Goal: Task Accomplishment & Management: Use online tool/utility

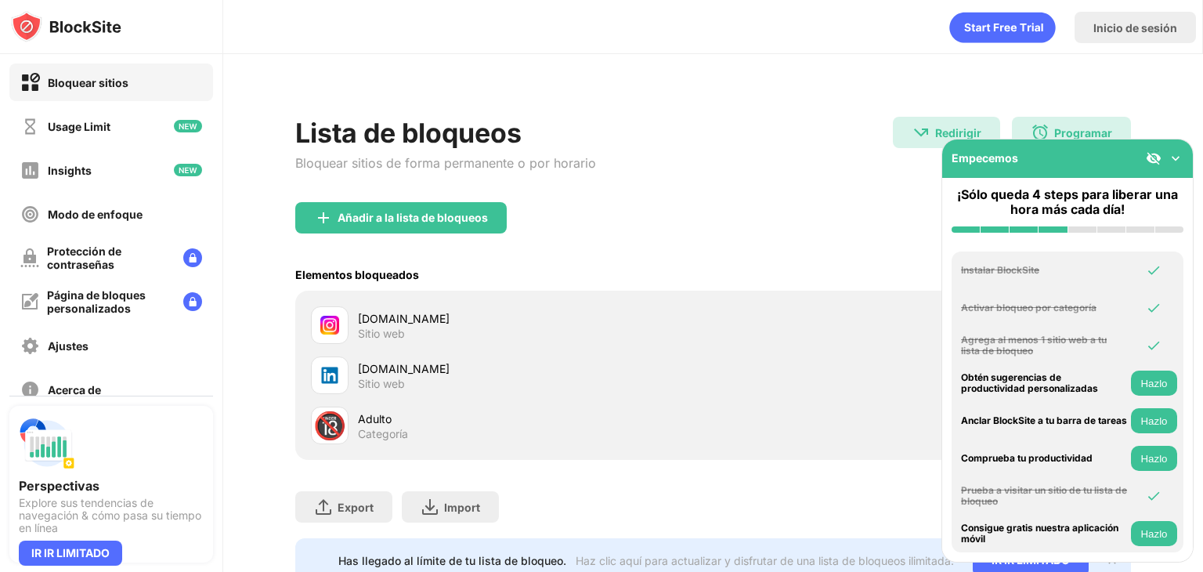
click at [612, 229] on div "Añadir a la lista de bloqueos" at bounding box center [713, 230] width 836 height 56
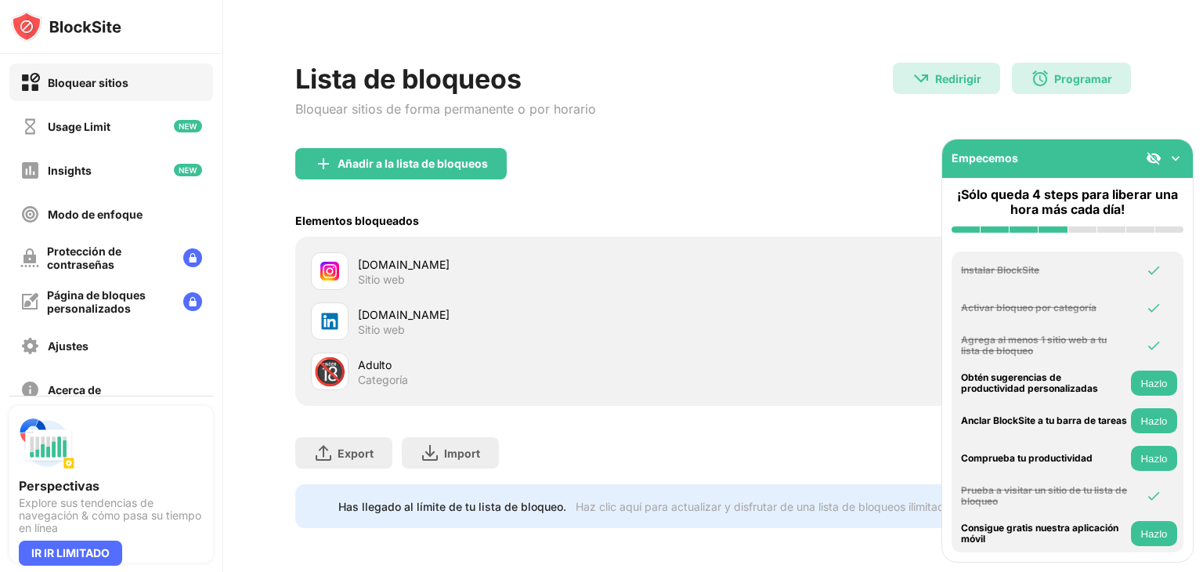
click at [1180, 161] on img at bounding box center [1176, 158] width 16 height 16
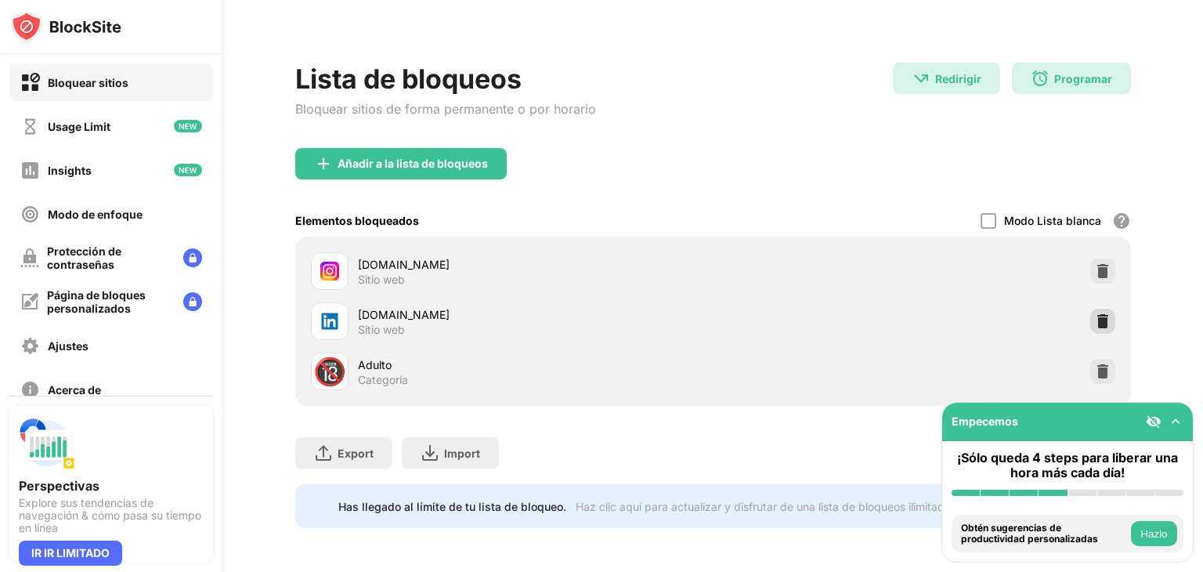
click at [1095, 313] on img at bounding box center [1103, 321] width 16 height 16
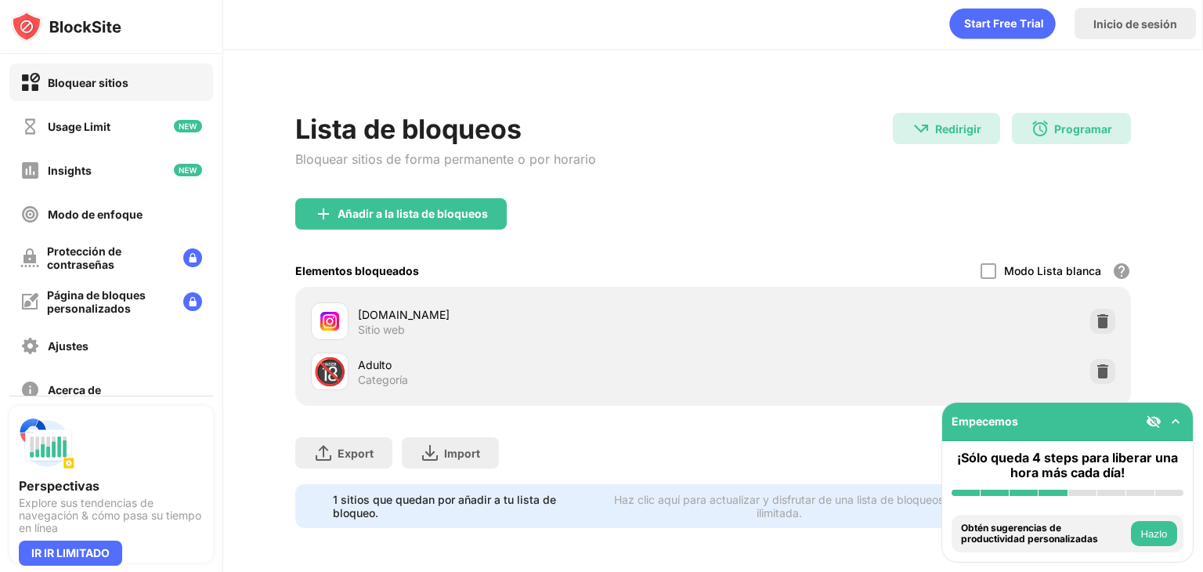
scroll to position [15, 0]
click at [1178, 421] on img at bounding box center [1176, 422] width 16 height 16
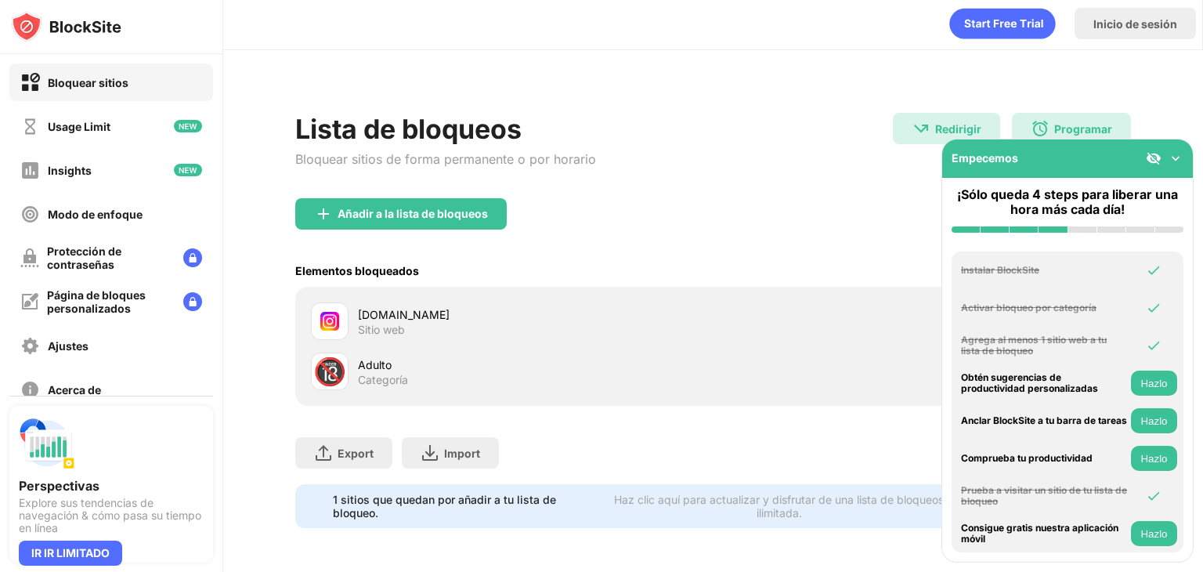
click at [1172, 164] on img at bounding box center [1176, 158] width 16 height 16
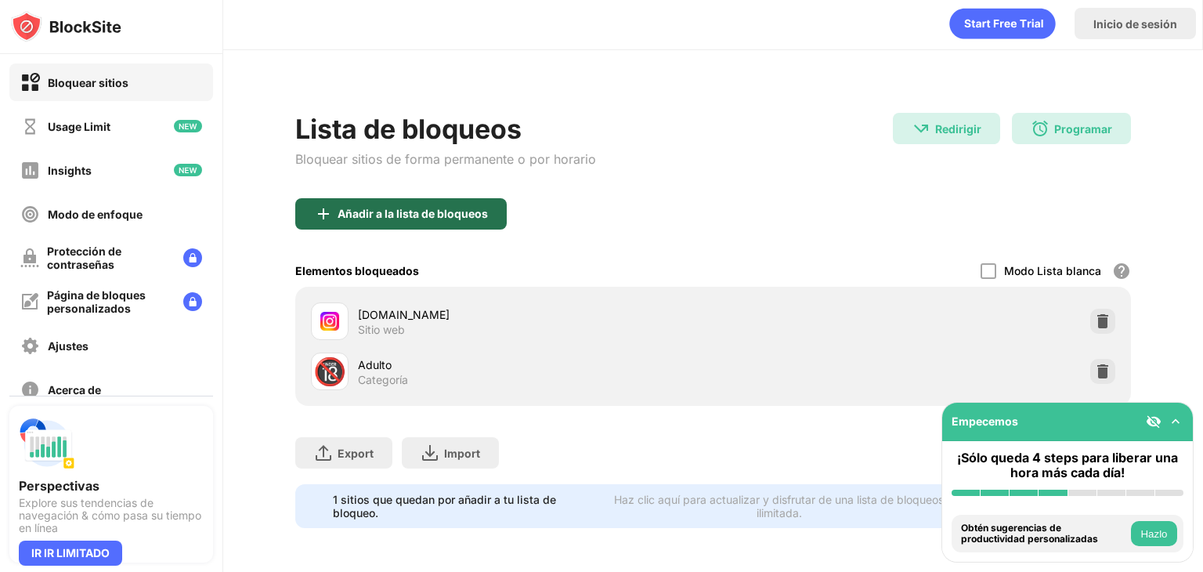
click at [437, 215] on div "Añadir a la lista de bloqueos" at bounding box center [400, 213] width 211 height 31
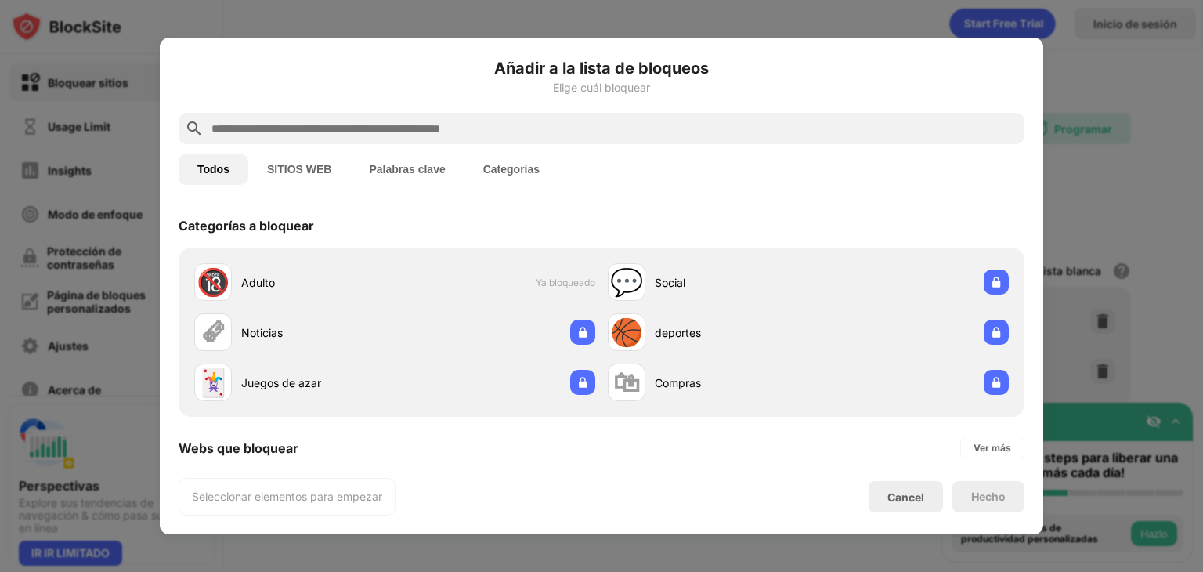
click at [338, 117] on div at bounding box center [602, 128] width 846 height 31
click at [342, 132] on input "text" at bounding box center [614, 128] width 808 height 19
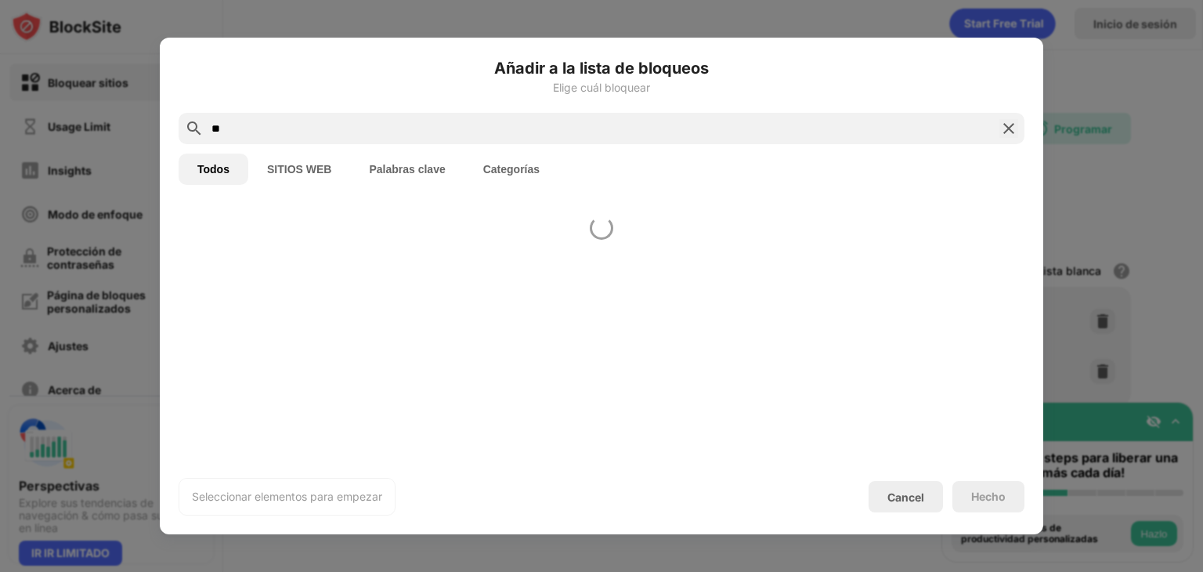
type input "*"
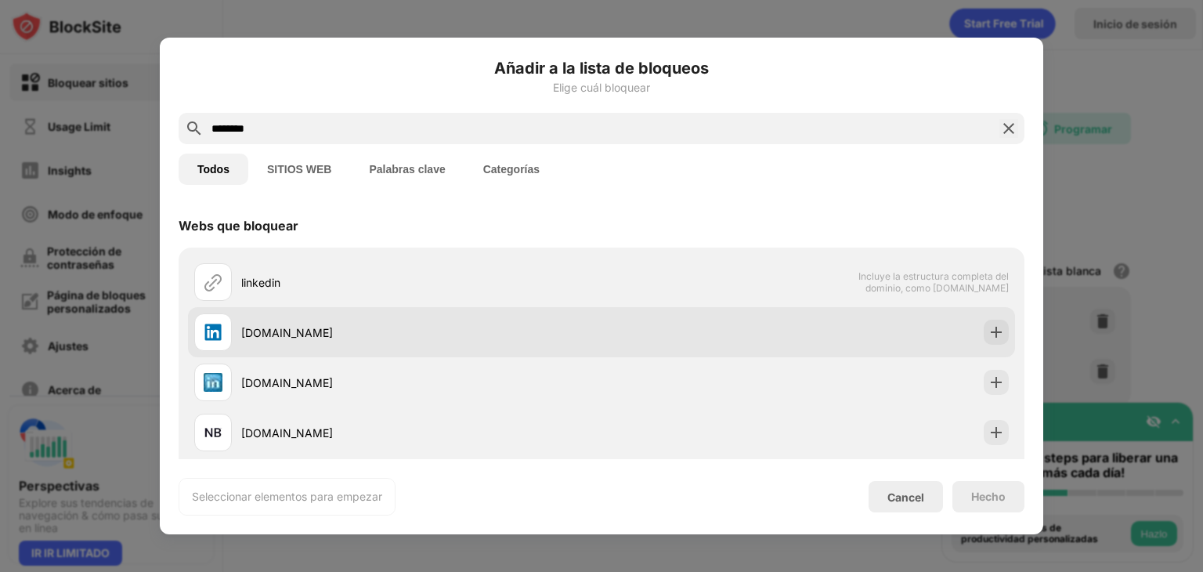
type input "********"
click at [288, 335] on div "[DOMAIN_NAME]" at bounding box center [421, 332] width 360 height 16
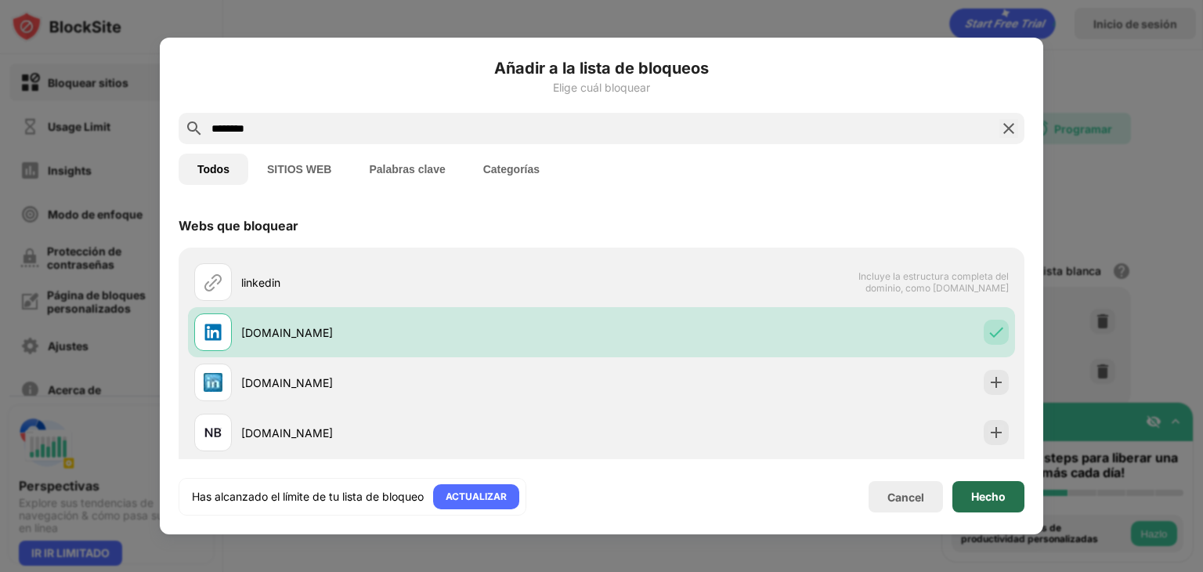
click at [981, 507] on div "Hecho" at bounding box center [988, 496] width 72 height 31
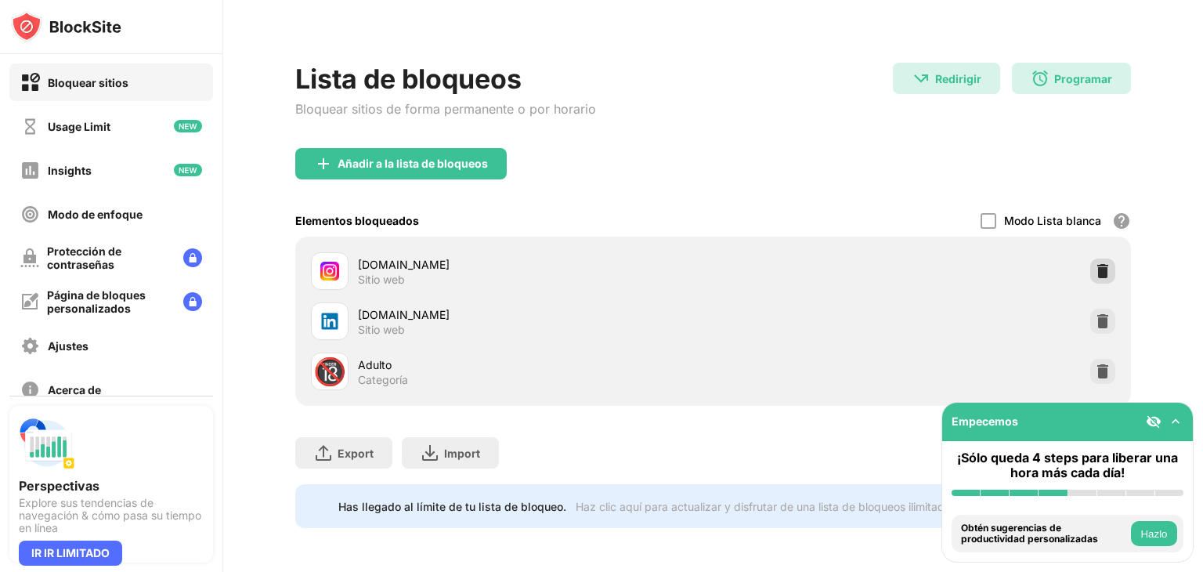
click at [1090, 258] on div at bounding box center [1102, 270] width 25 height 25
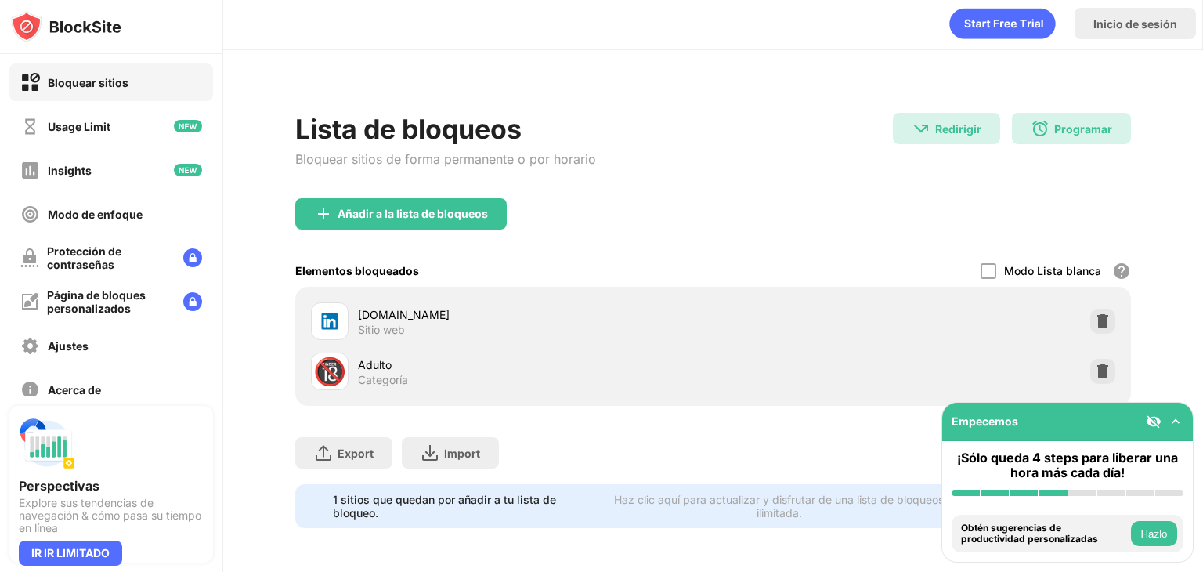
scroll to position [15, 0]
